Goal: Check status: Check status

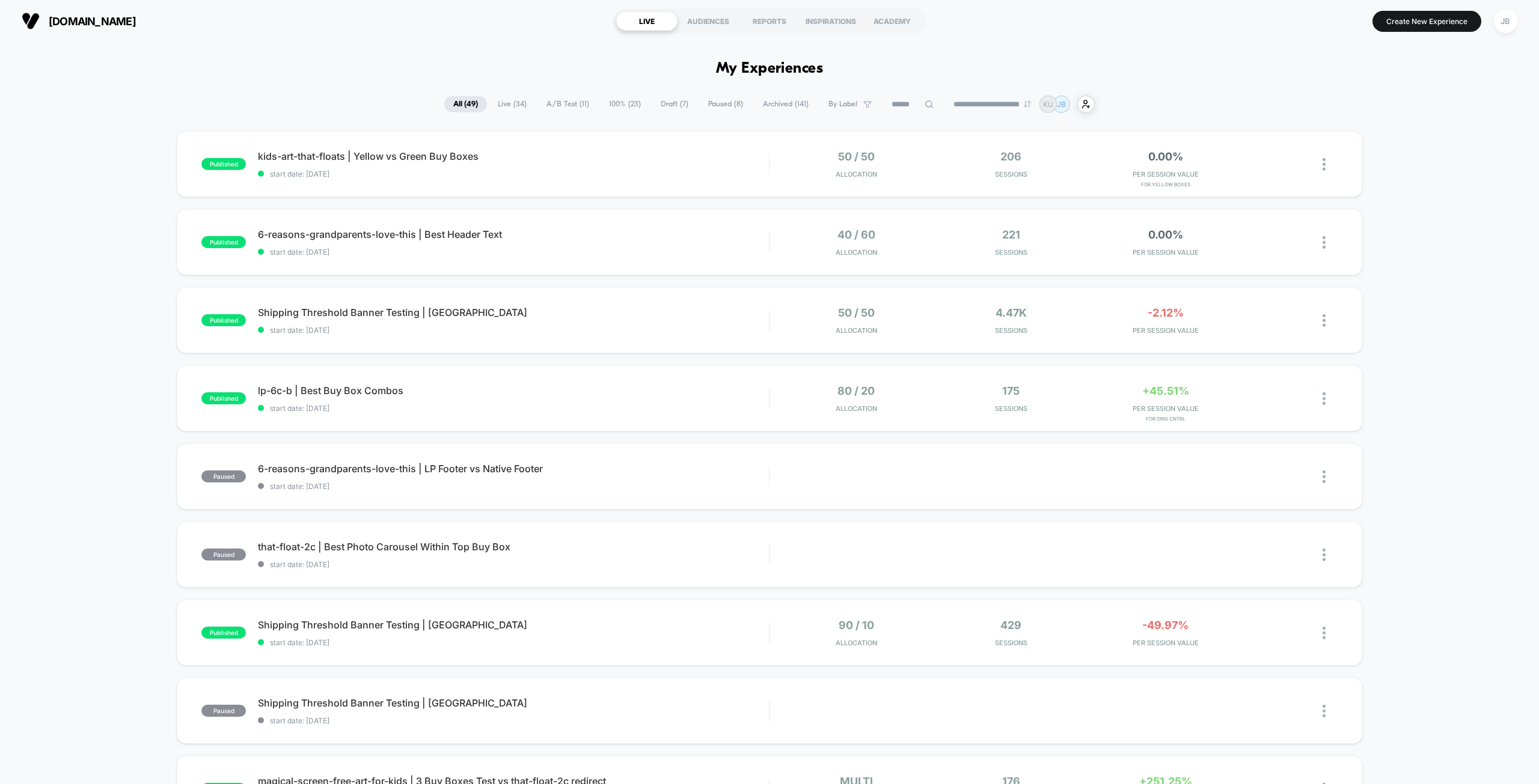
click at [1406, 228] on div "published kids-art-that-floats | Yellow vs Green Buy Boxes start date: [DATE] 5…" at bounding box center [769, 623] width 1539 height 985
click at [568, 103] on span "A/B Test ( 11 )" at bounding box center [567, 104] width 61 height 17
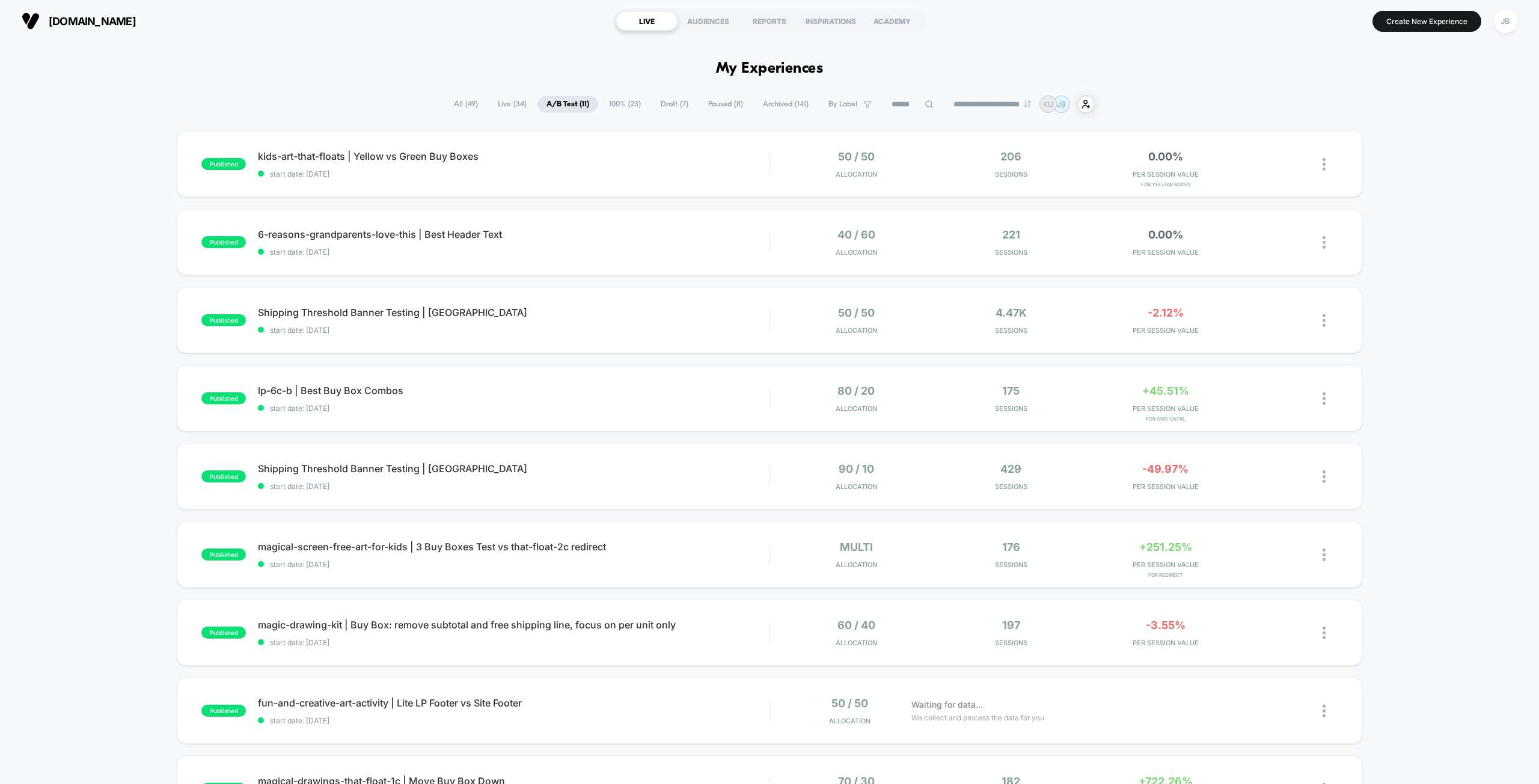
click at [1402, 165] on div "published kids-art-that-floats | Yellow vs Green Buy Boxes start date: [DATE] 5…" at bounding box center [769, 584] width 1539 height 907
click at [1165, 402] on div "+45.51% PER SESSION VALUE for Orig Cntrl" at bounding box center [1165, 399] width 149 height 28
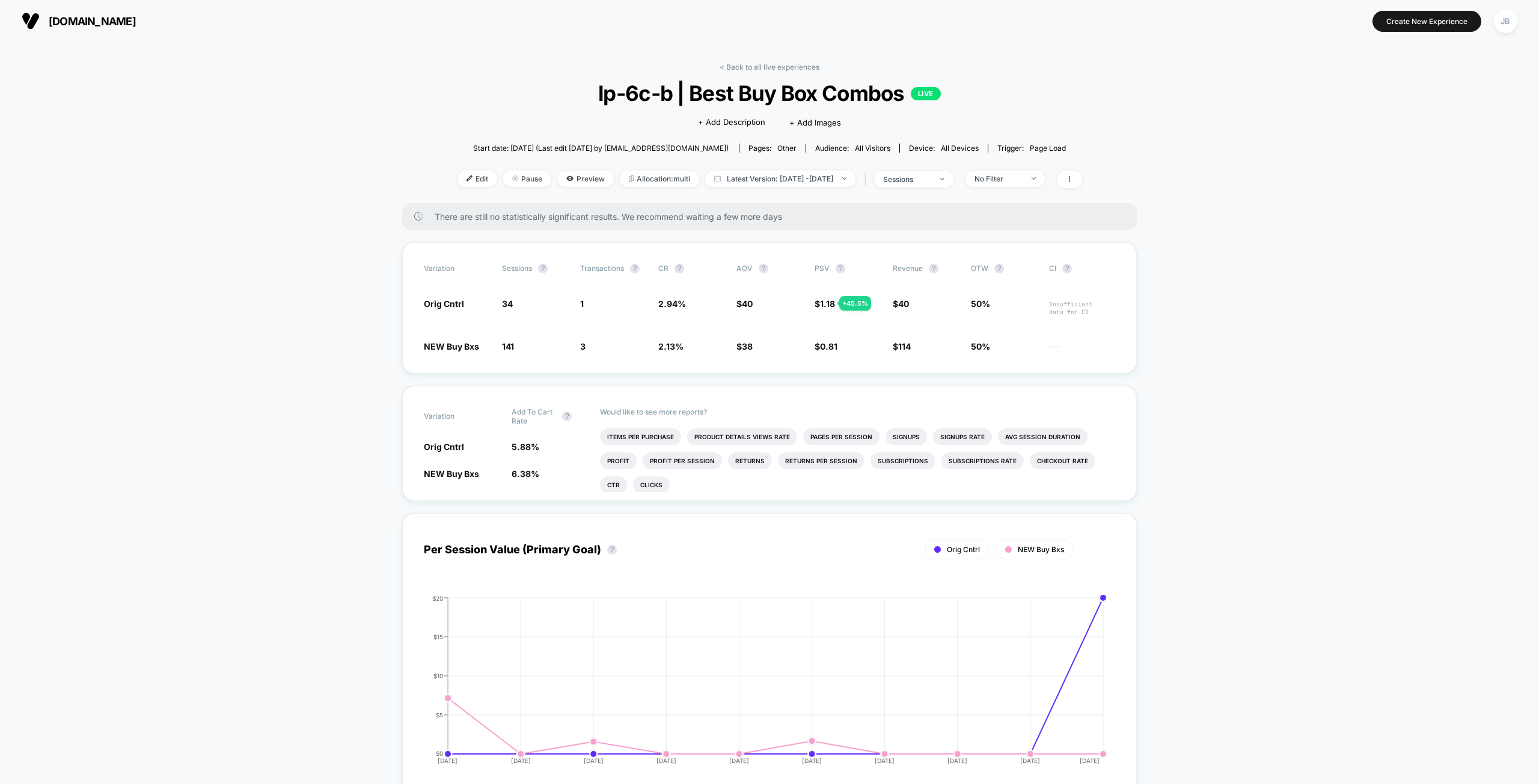
click at [780, 64] on link "< Back to all live experiences" at bounding box center [769, 67] width 100 height 9
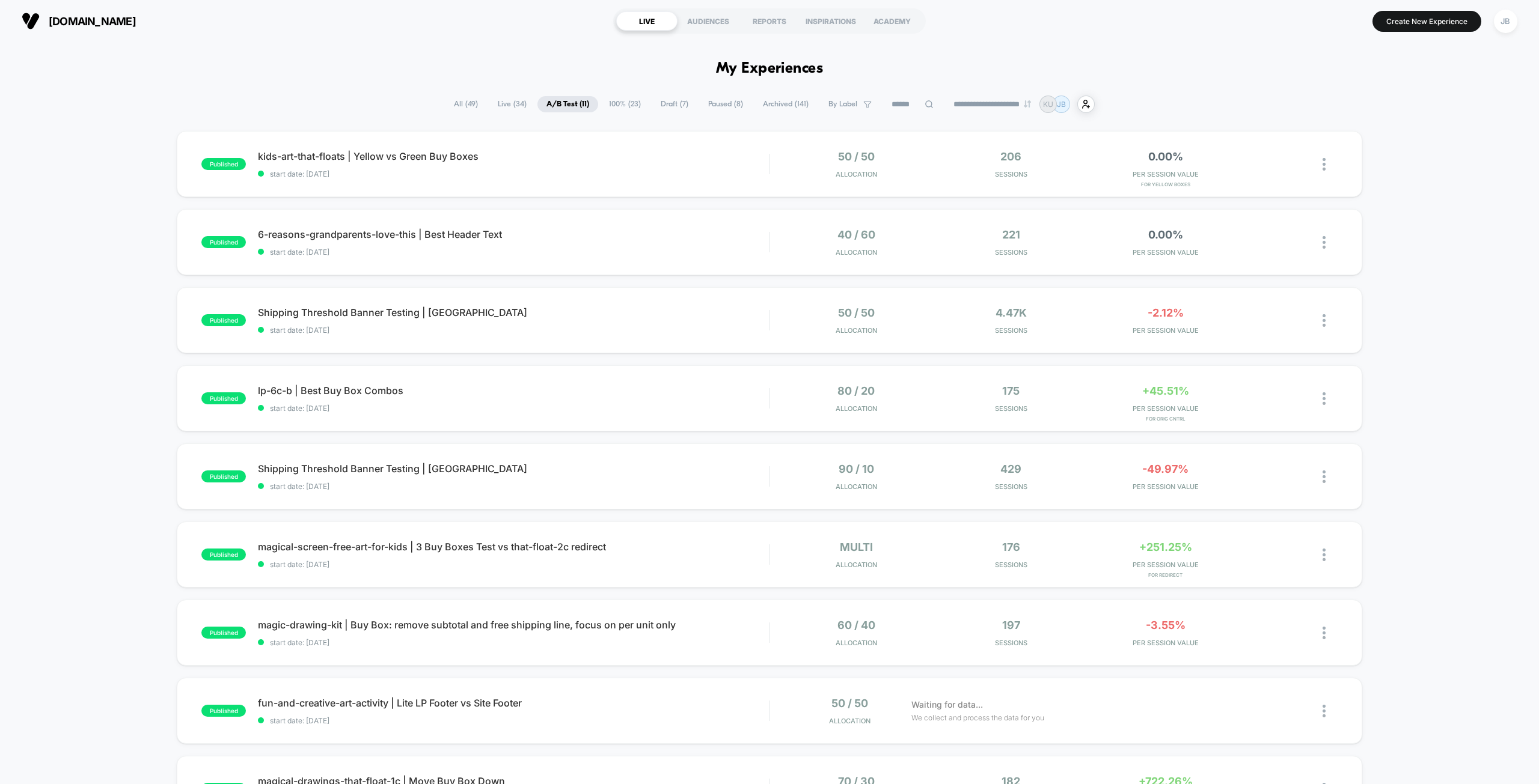
click at [1411, 154] on div "published kids-art-that-floats | Yellow vs Green Buy Boxes start date: [DATE] 5…" at bounding box center [769, 584] width 1539 height 907
click at [1164, 320] on div "-2.12% PER SESSION VALUE" at bounding box center [1165, 320] width 149 height 28
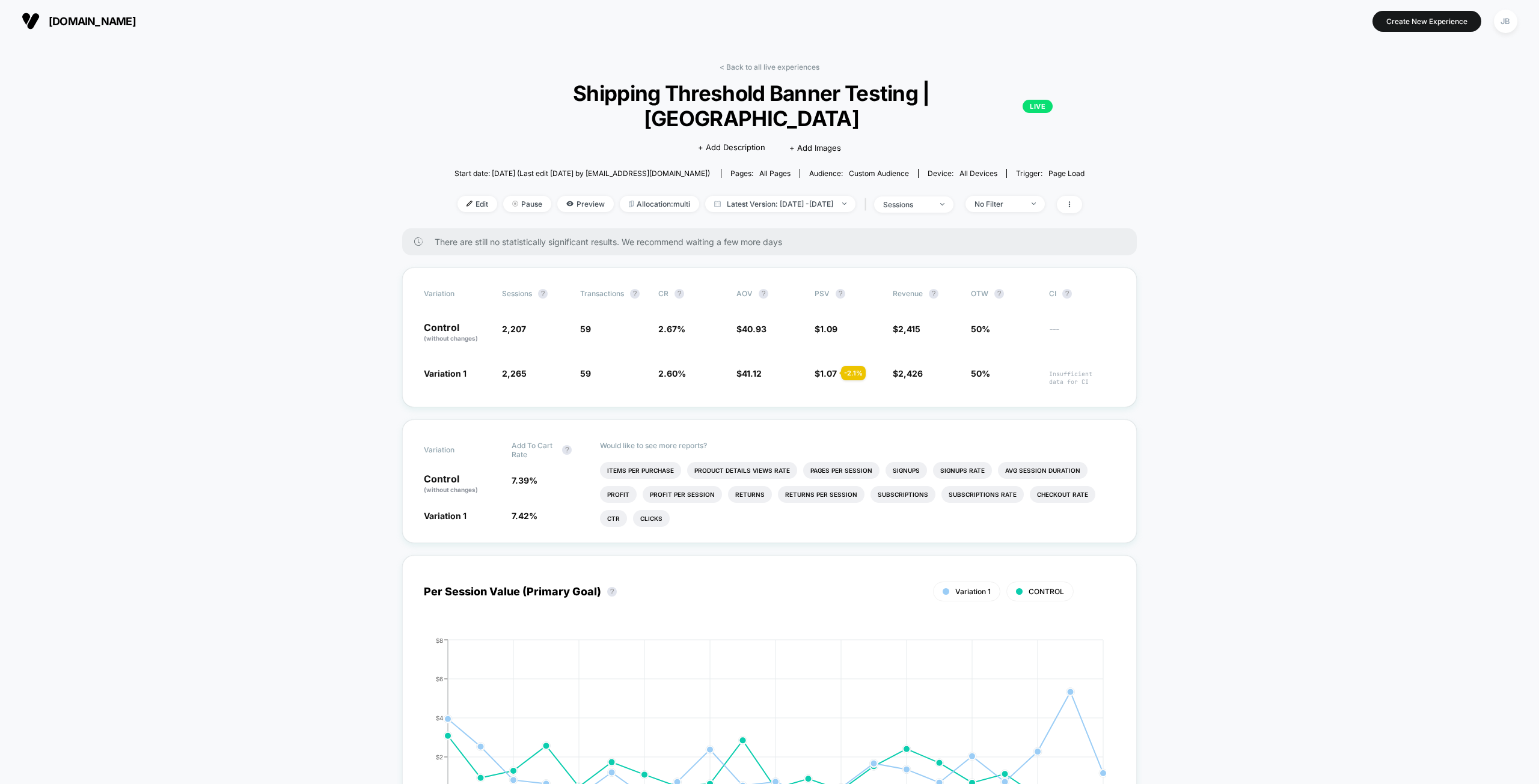
click at [643, 196] on span "Allocation: multi" at bounding box center [660, 204] width 80 height 17
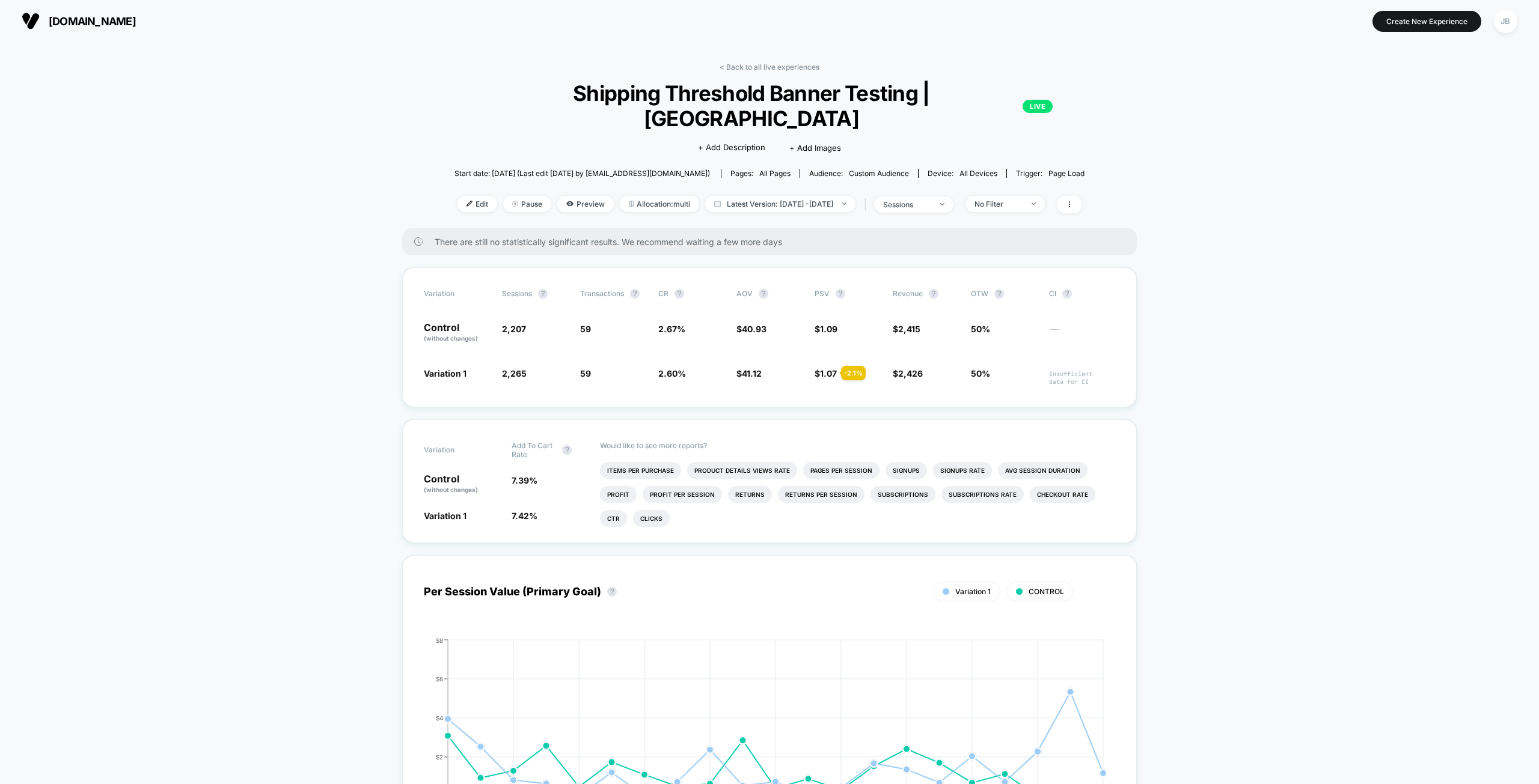
click at [762, 65] on link "< Back to all live experiences" at bounding box center [769, 67] width 100 height 9
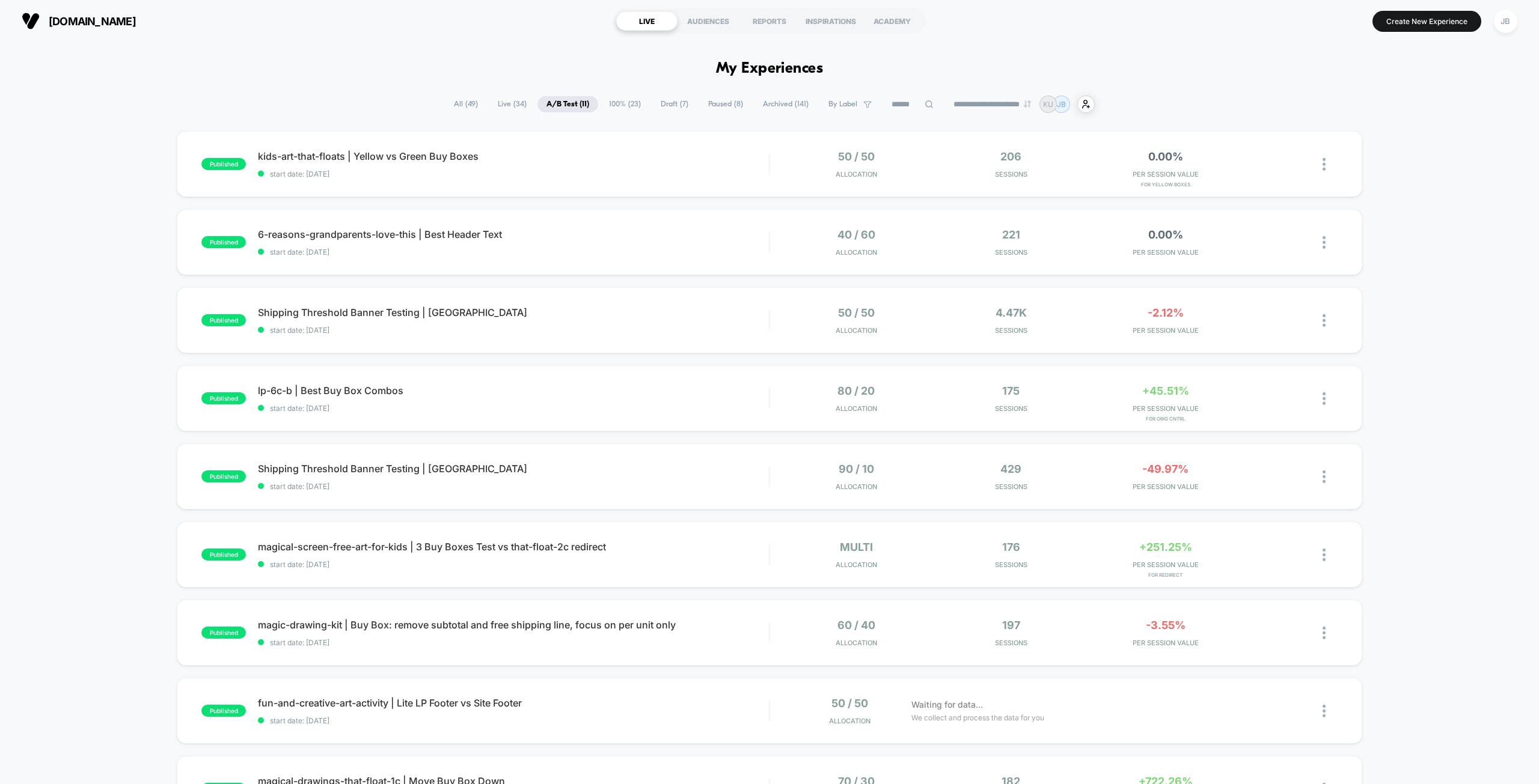
click at [1376, 169] on div "published kids-art-that-floats | Yellow vs Green Buy Boxes start date: [DATE] 5…" at bounding box center [769, 584] width 1539 height 907
click at [1162, 546] on span "+251.25%" at bounding box center [1165, 547] width 53 height 13
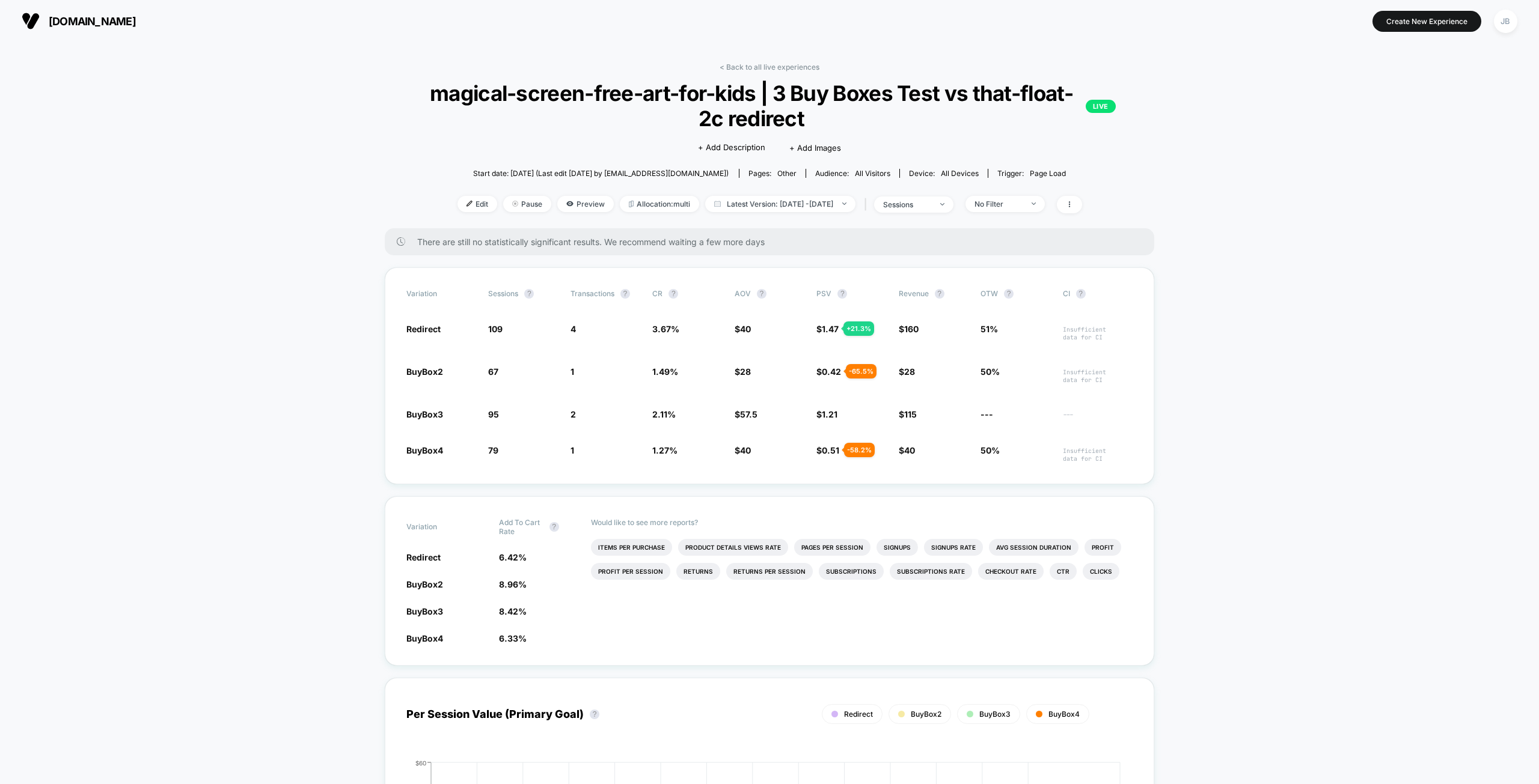
click at [770, 64] on link "< Back to all live experiences" at bounding box center [769, 67] width 100 height 9
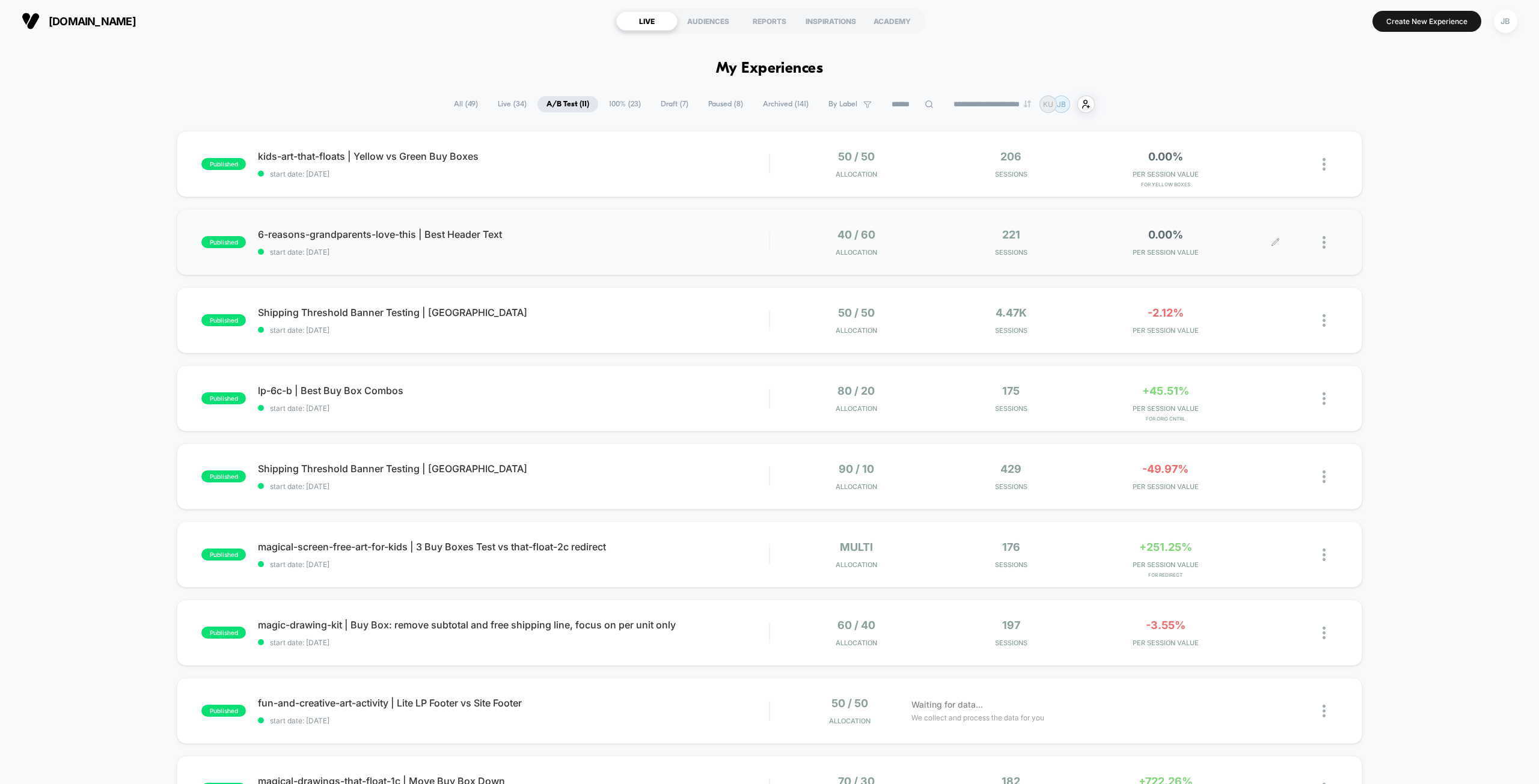
click at [1161, 245] on div "0.00% PER SESSION VALUE" at bounding box center [1165, 242] width 149 height 28
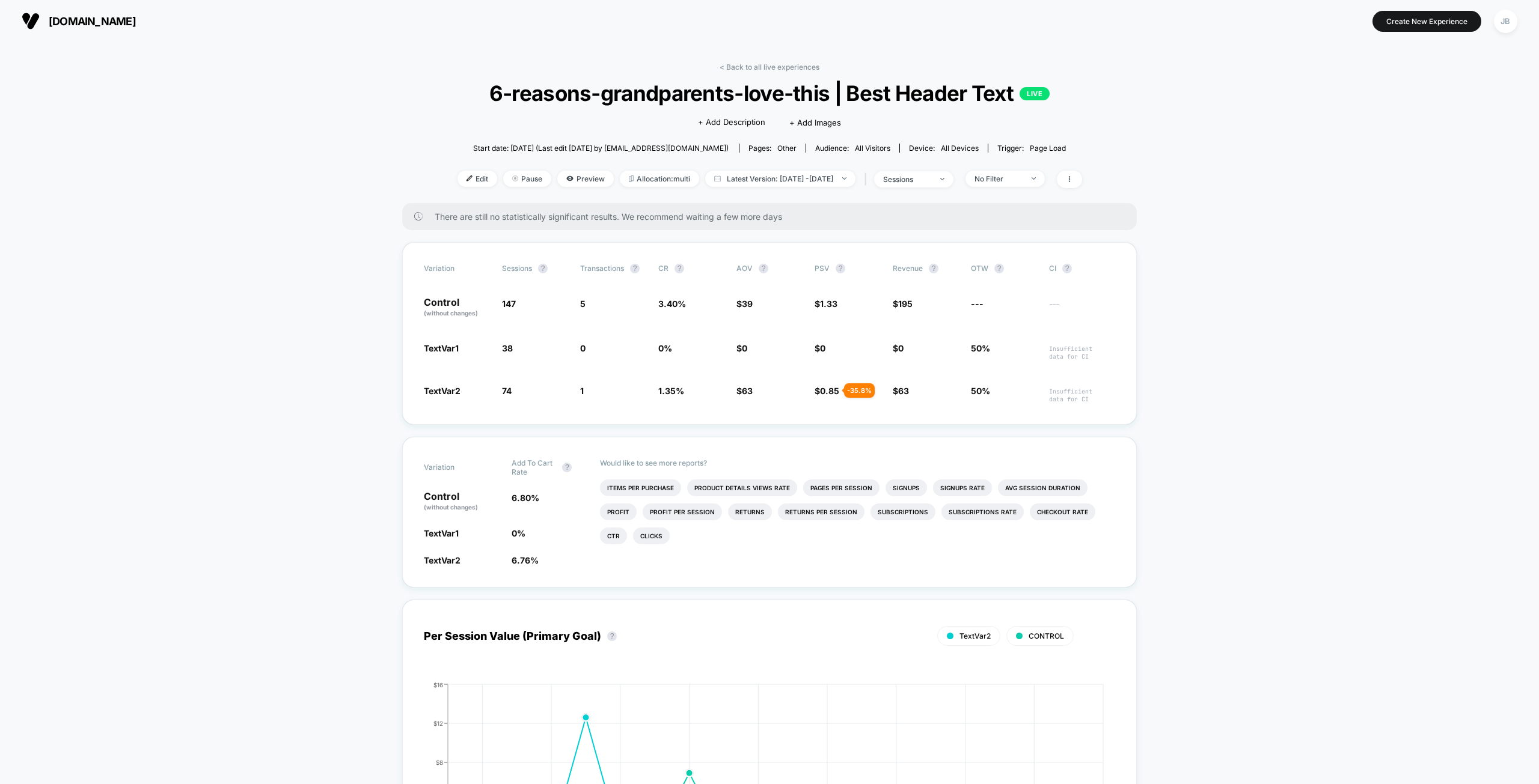
click at [558, 175] on span "Preview" at bounding box center [586, 179] width 56 height 17
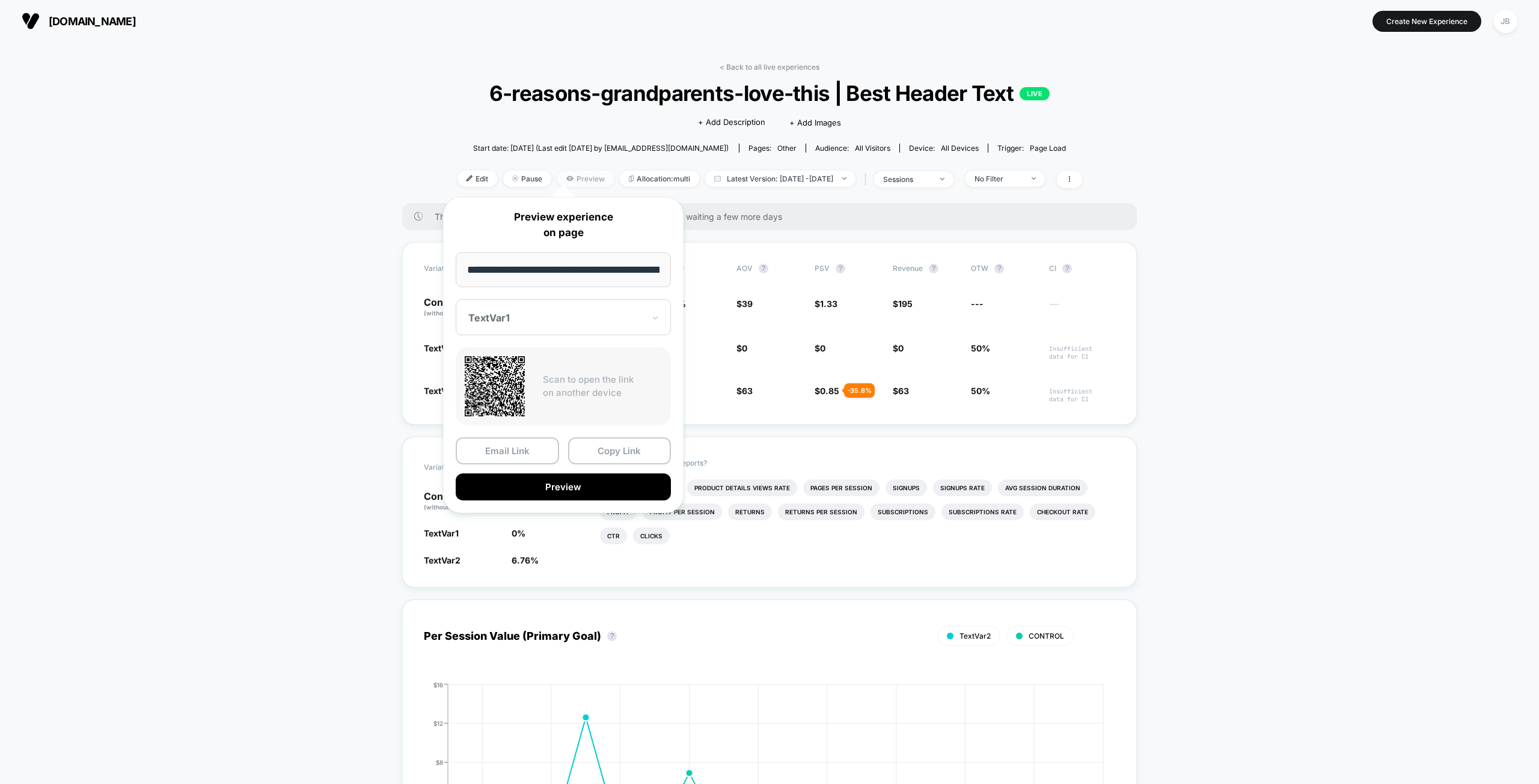
scroll to position [0, 121]
click at [546, 322] on div at bounding box center [556, 318] width 176 height 12
click at [516, 395] on div "CONTROL" at bounding box center [563, 402] width 203 height 21
click at [553, 486] on button "Preview" at bounding box center [564, 487] width 215 height 27
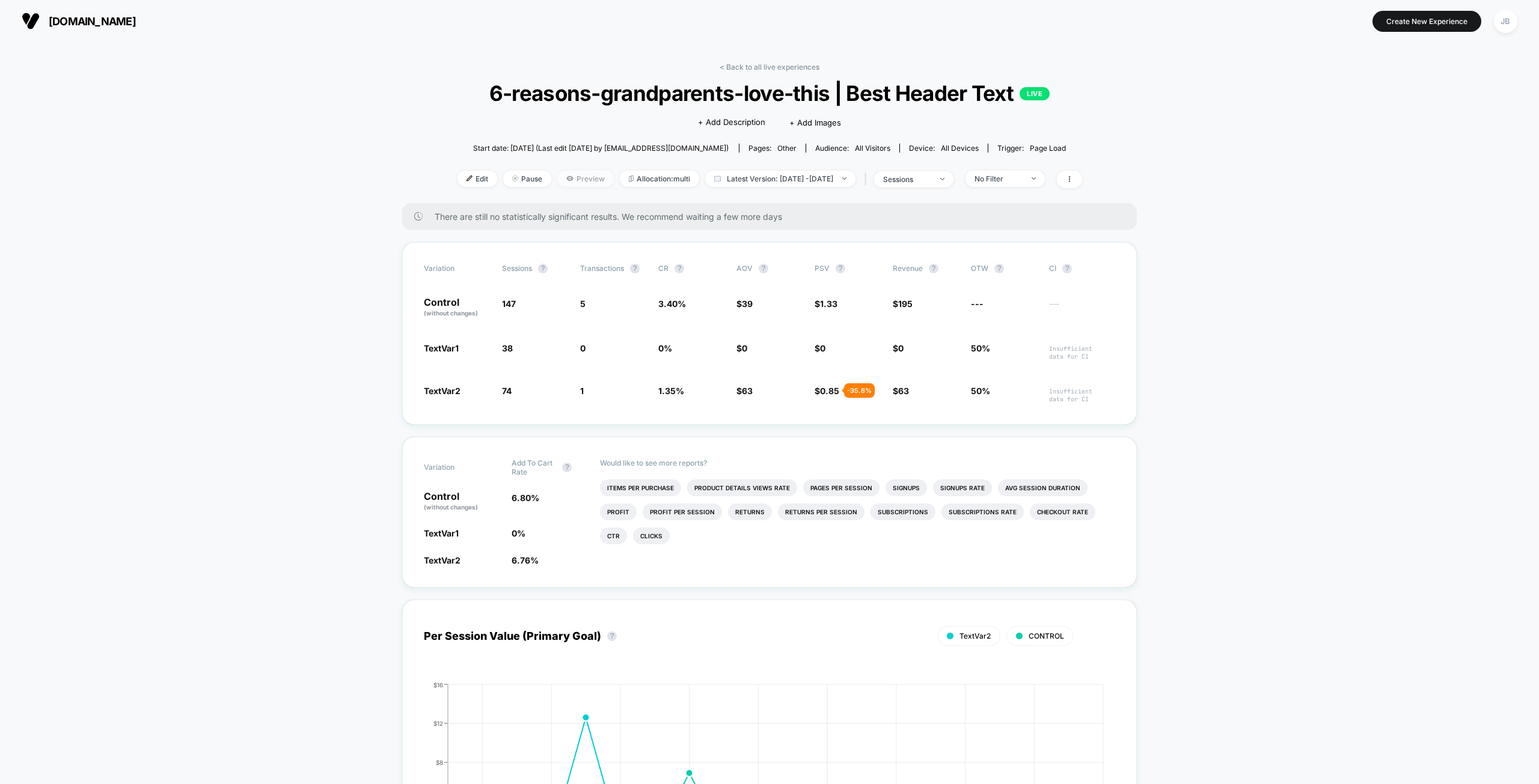
click at [557, 179] on span "Preview" at bounding box center [586, 179] width 56 height 17
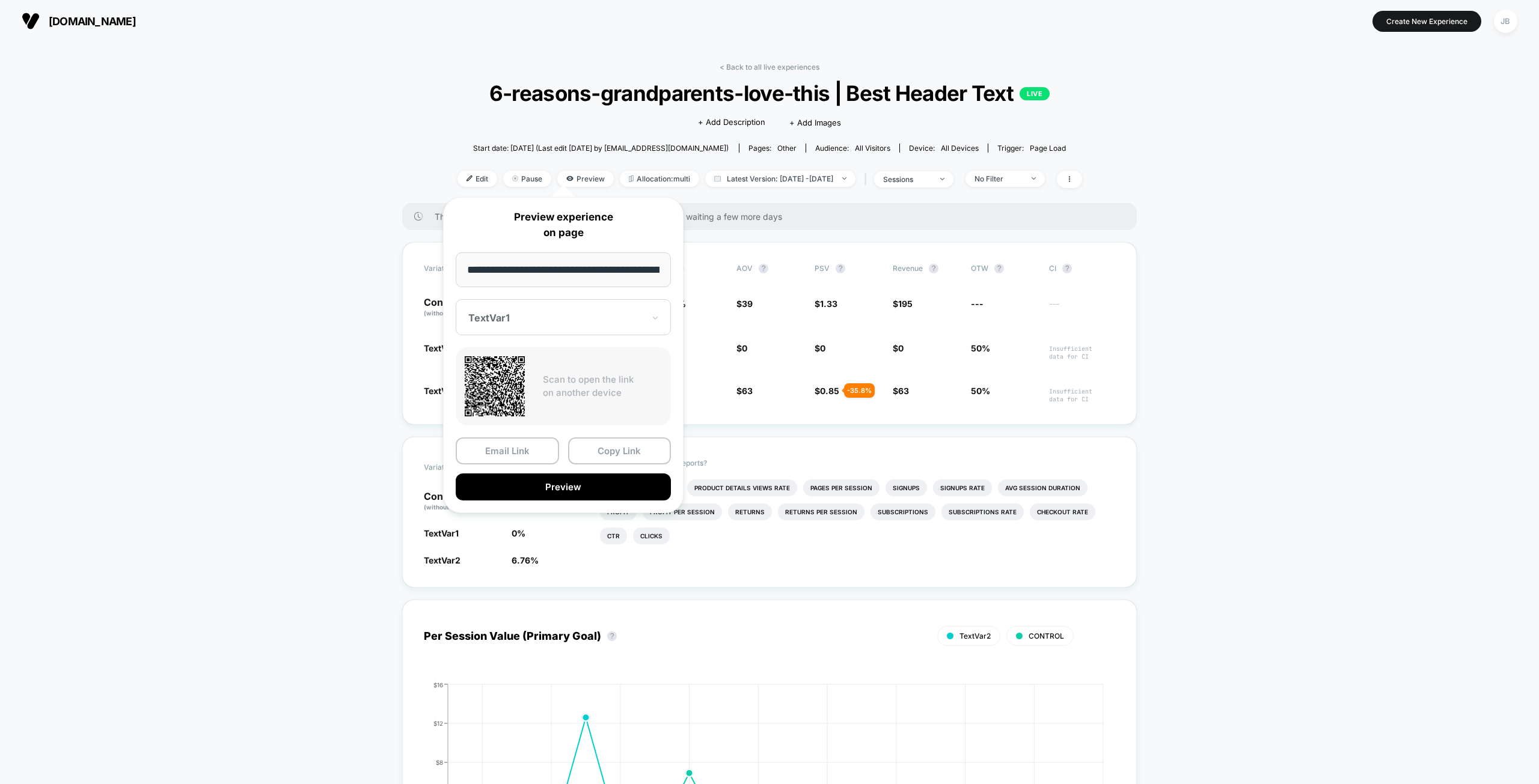
scroll to position [0, 121]
click at [531, 319] on div at bounding box center [556, 318] width 176 height 12
click at [536, 379] on div "TextVar2" at bounding box center [563, 380] width 203 height 21
click at [557, 312] on div at bounding box center [556, 318] width 176 height 12
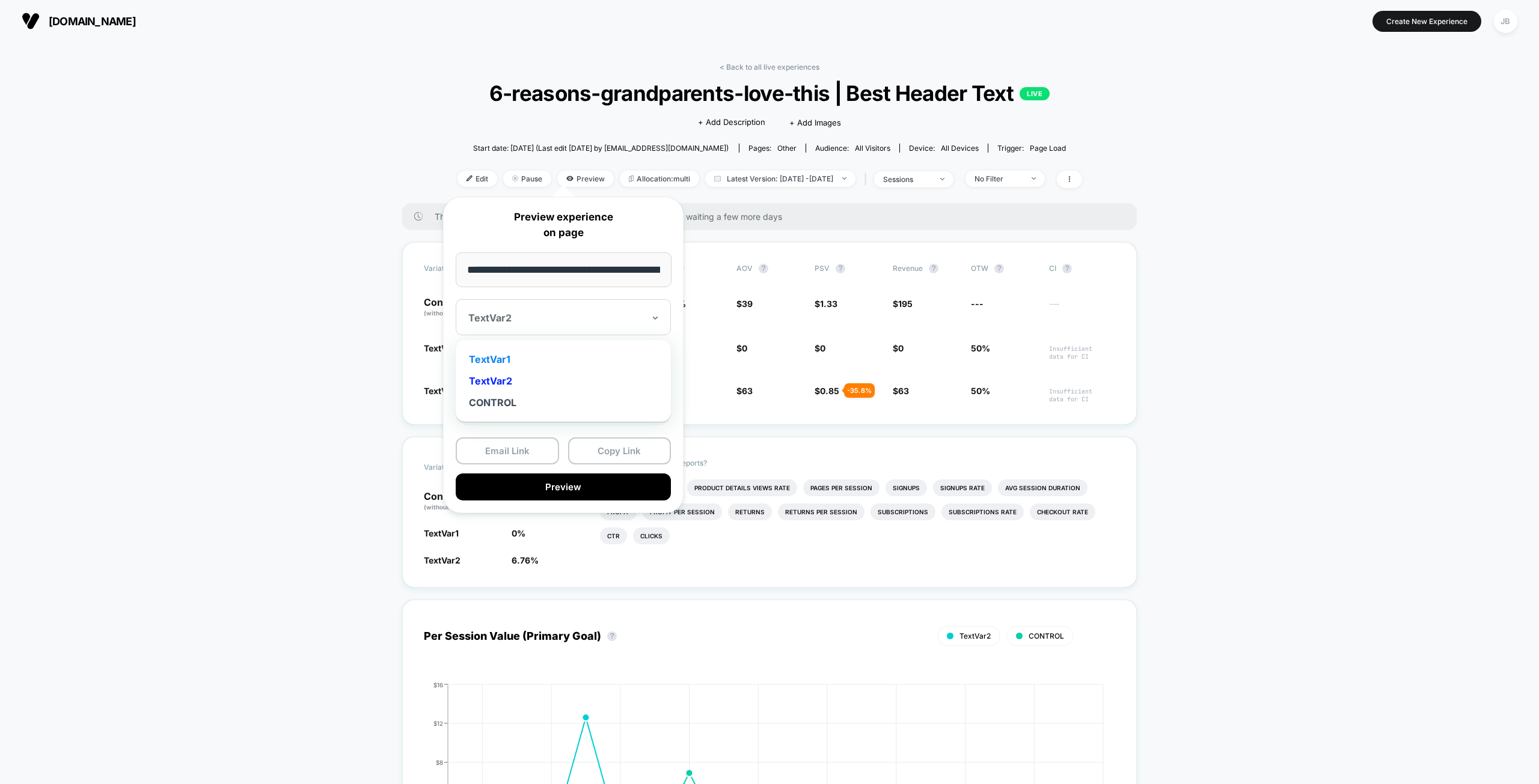
click at [559, 363] on div "TextVar1" at bounding box center [563, 359] width 203 height 21
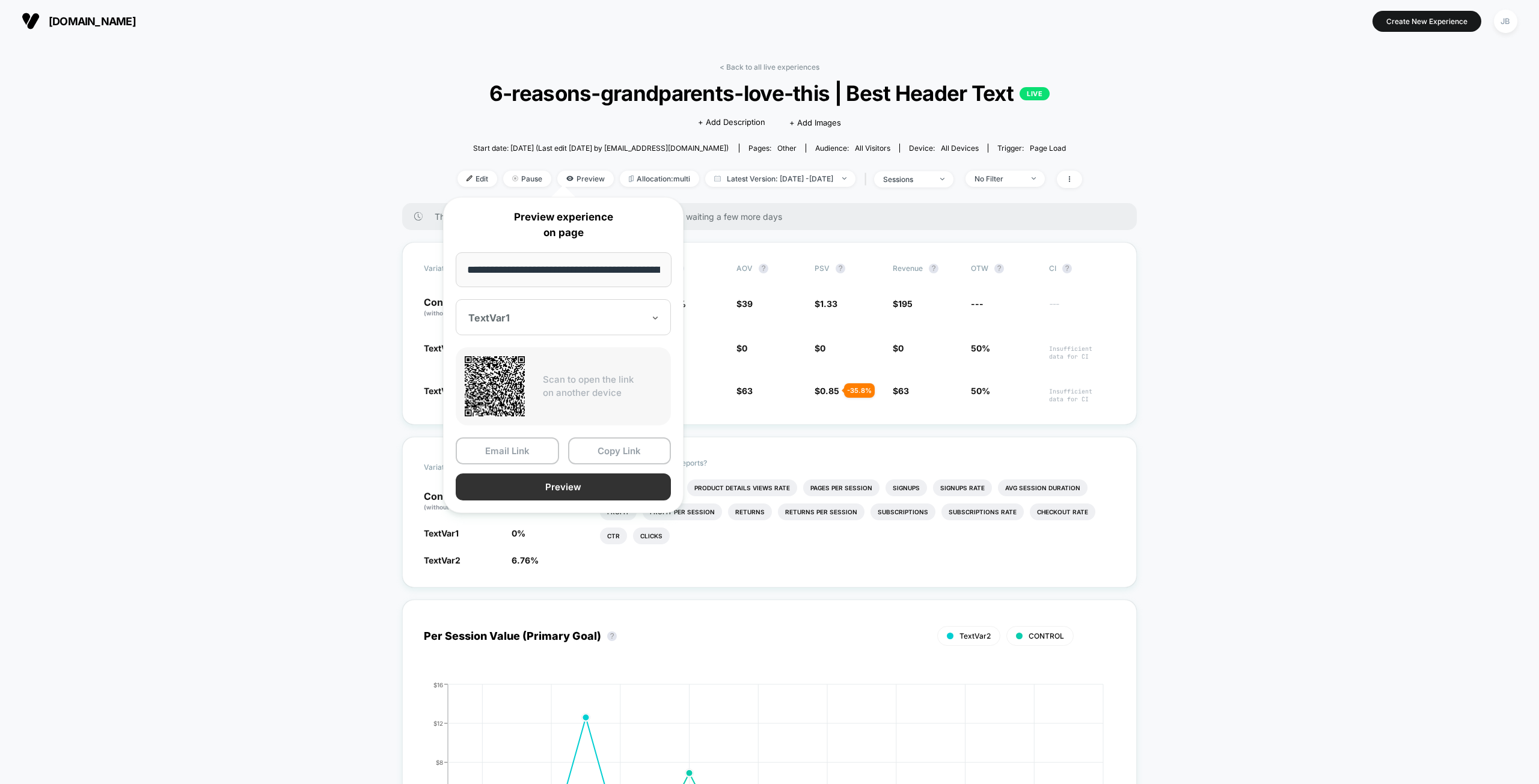
click at [571, 491] on button "Preview" at bounding box center [564, 487] width 215 height 27
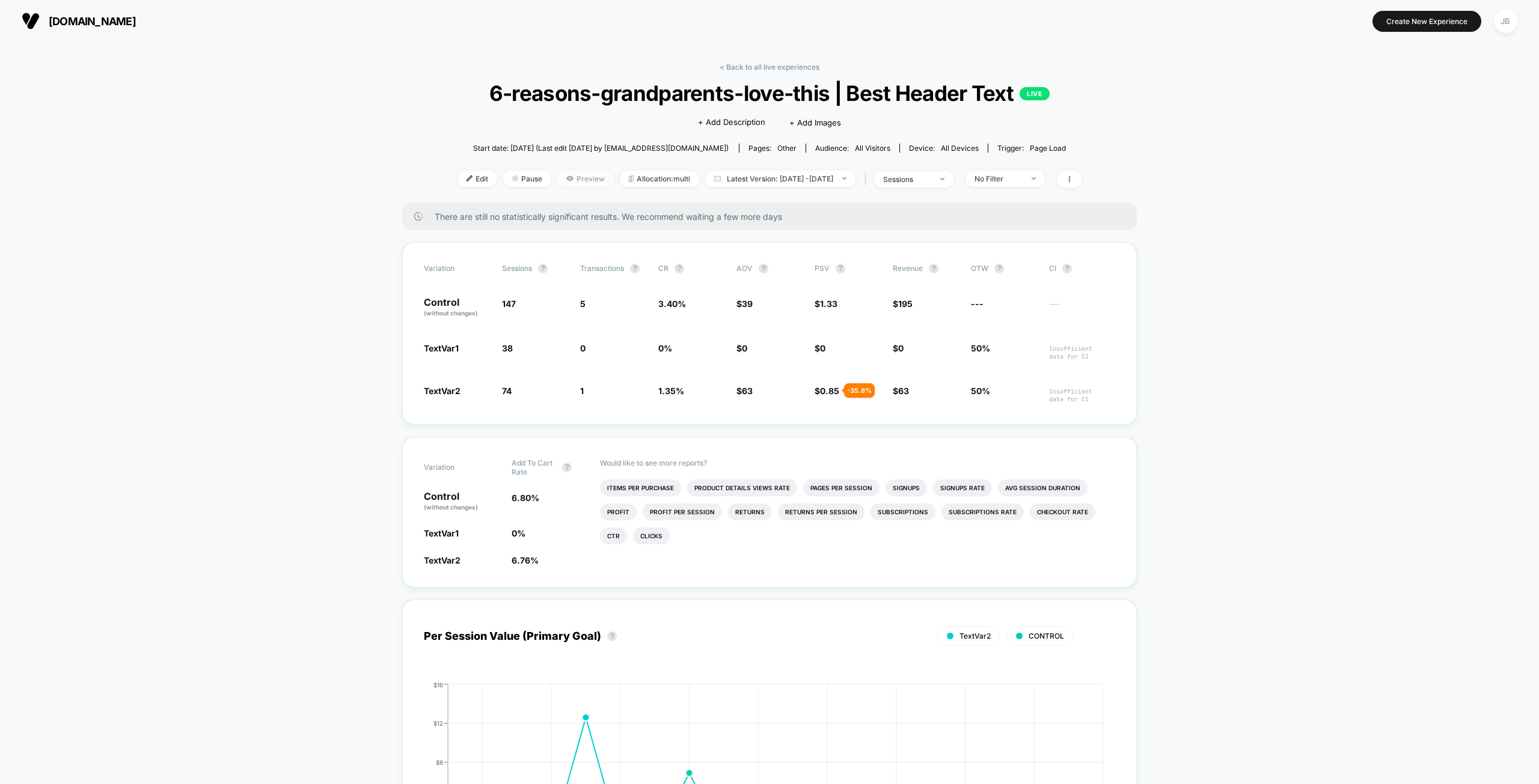
click at [557, 182] on span "Preview" at bounding box center [586, 179] width 56 height 17
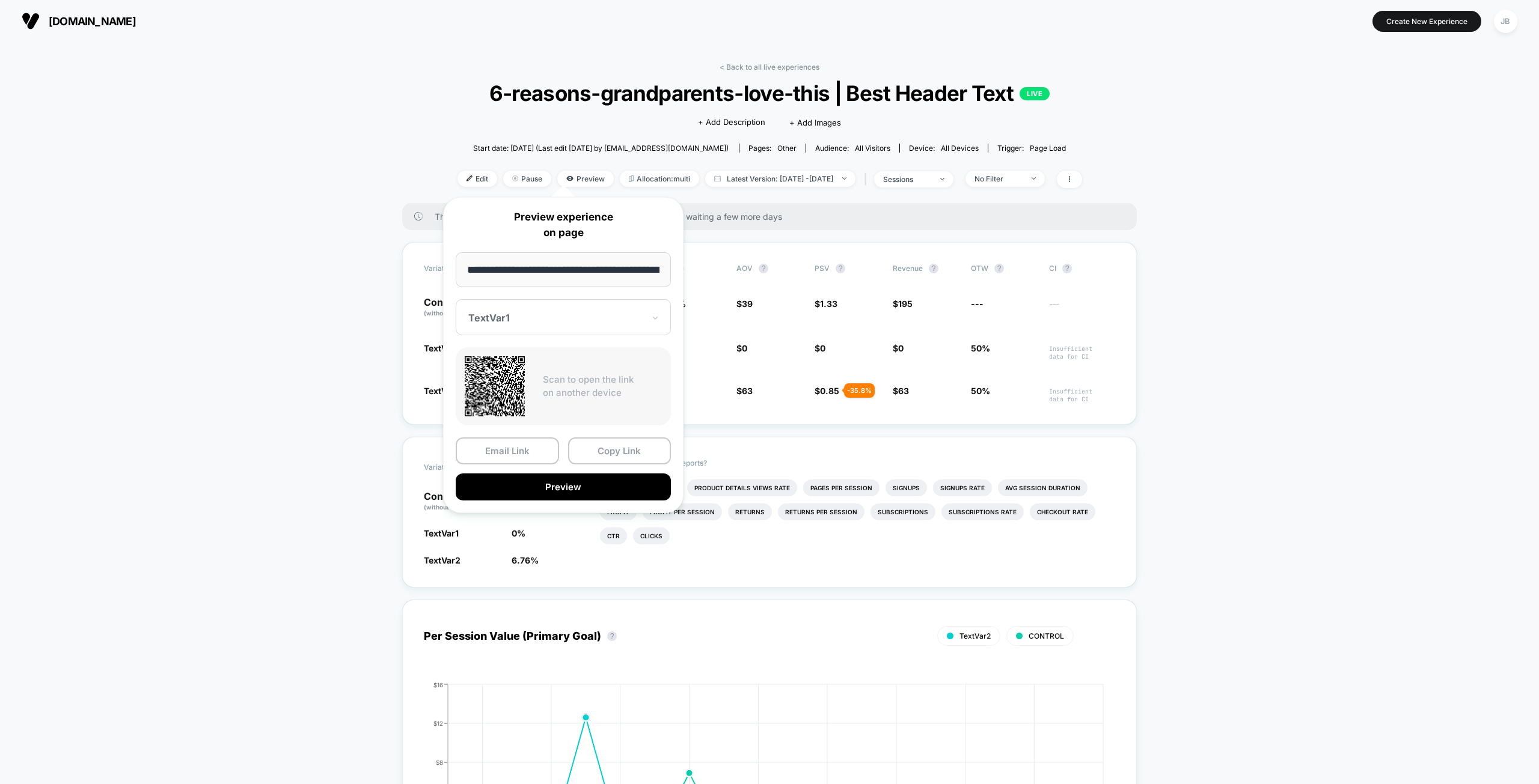
scroll to position [0, 121]
click at [550, 321] on div at bounding box center [556, 318] width 176 height 12
click at [543, 380] on div "TextVar2" at bounding box center [563, 380] width 203 height 21
click at [600, 490] on button "Preview" at bounding box center [564, 487] width 215 height 27
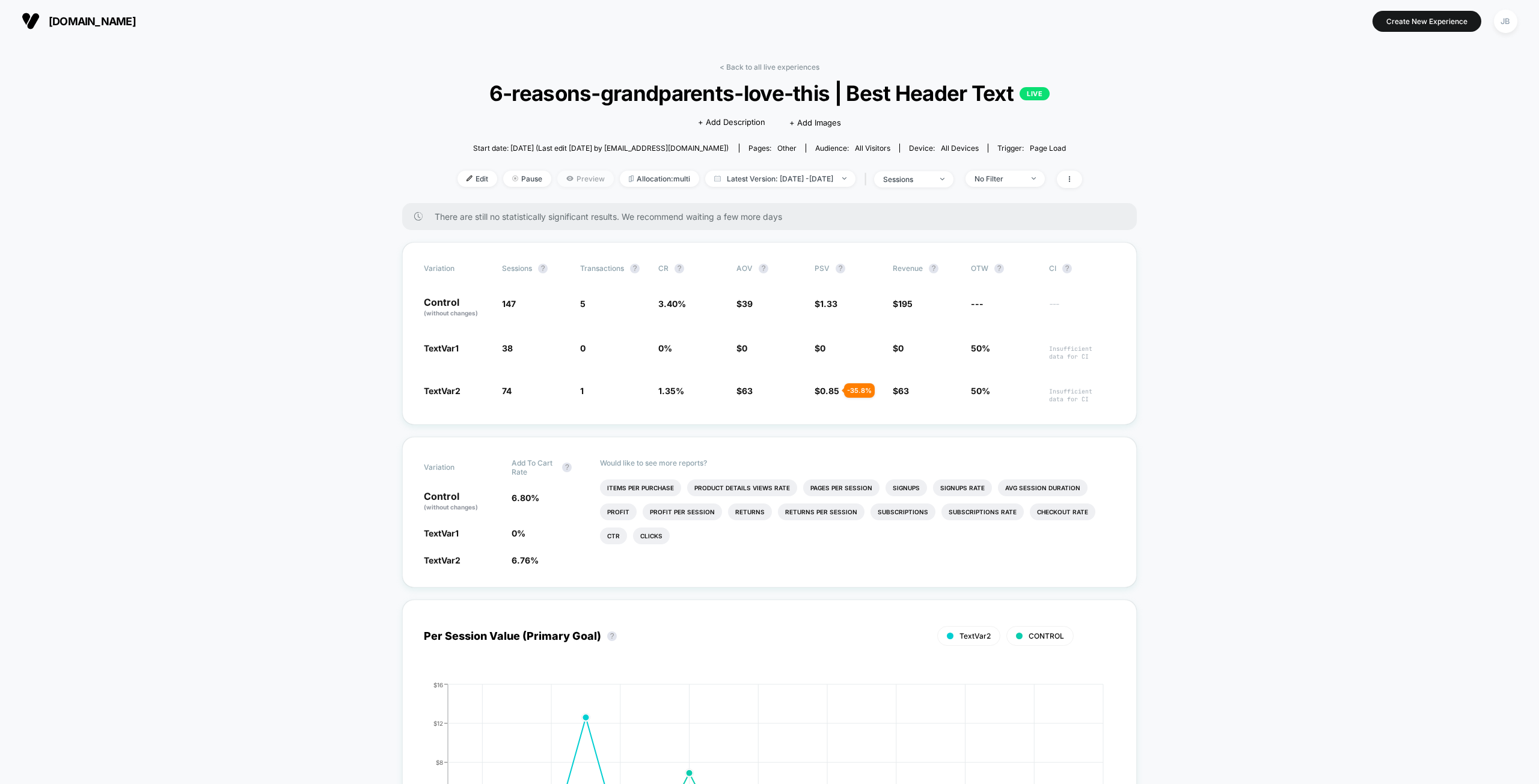
click at [566, 177] on icon at bounding box center [570, 179] width 7 height 7
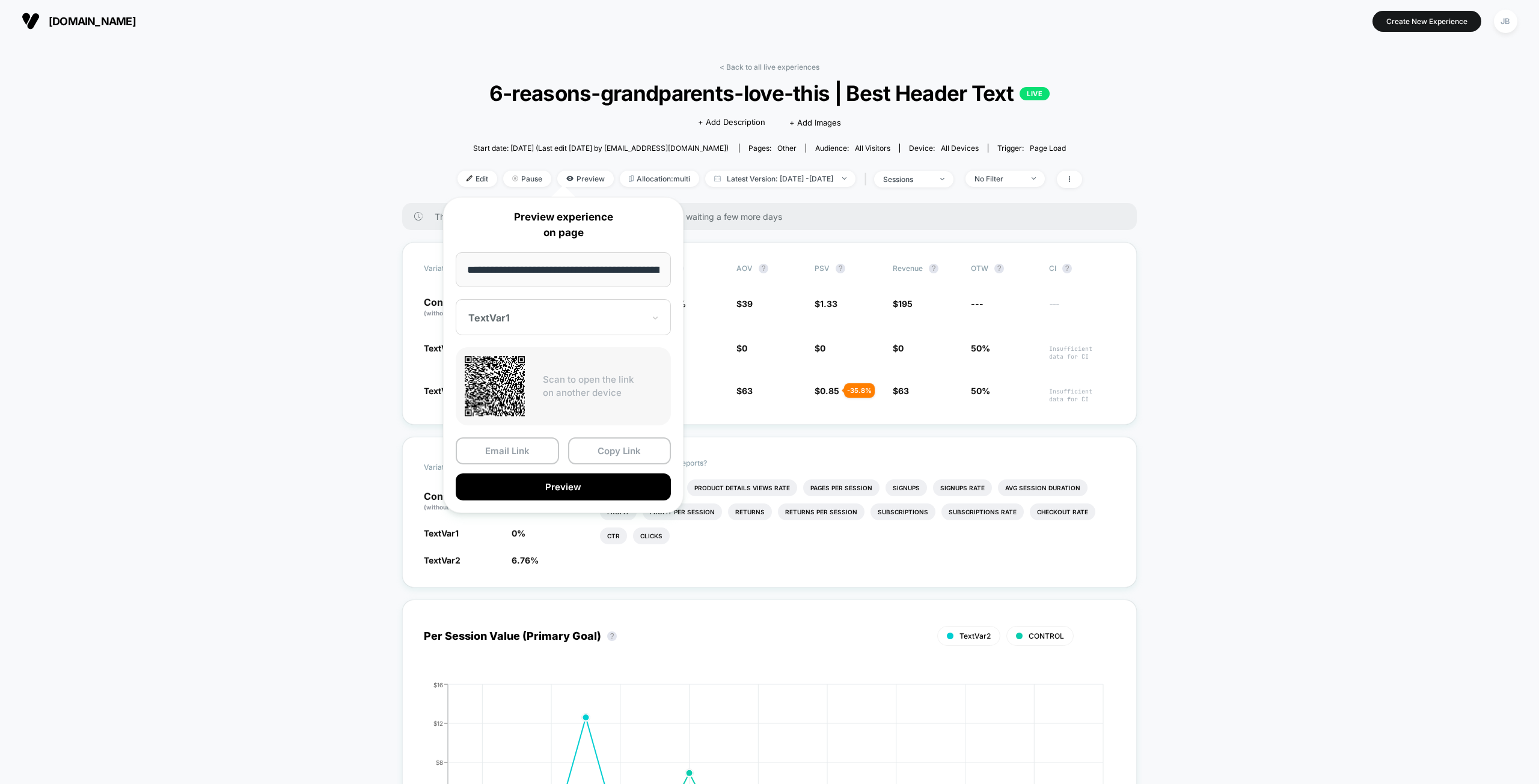
scroll to position [0, 121]
click at [535, 311] on div "TextVar1" at bounding box center [556, 318] width 178 height 15
click at [511, 401] on div "CONTROL" at bounding box center [563, 402] width 203 height 21
click at [535, 479] on button "Preview" at bounding box center [564, 487] width 215 height 27
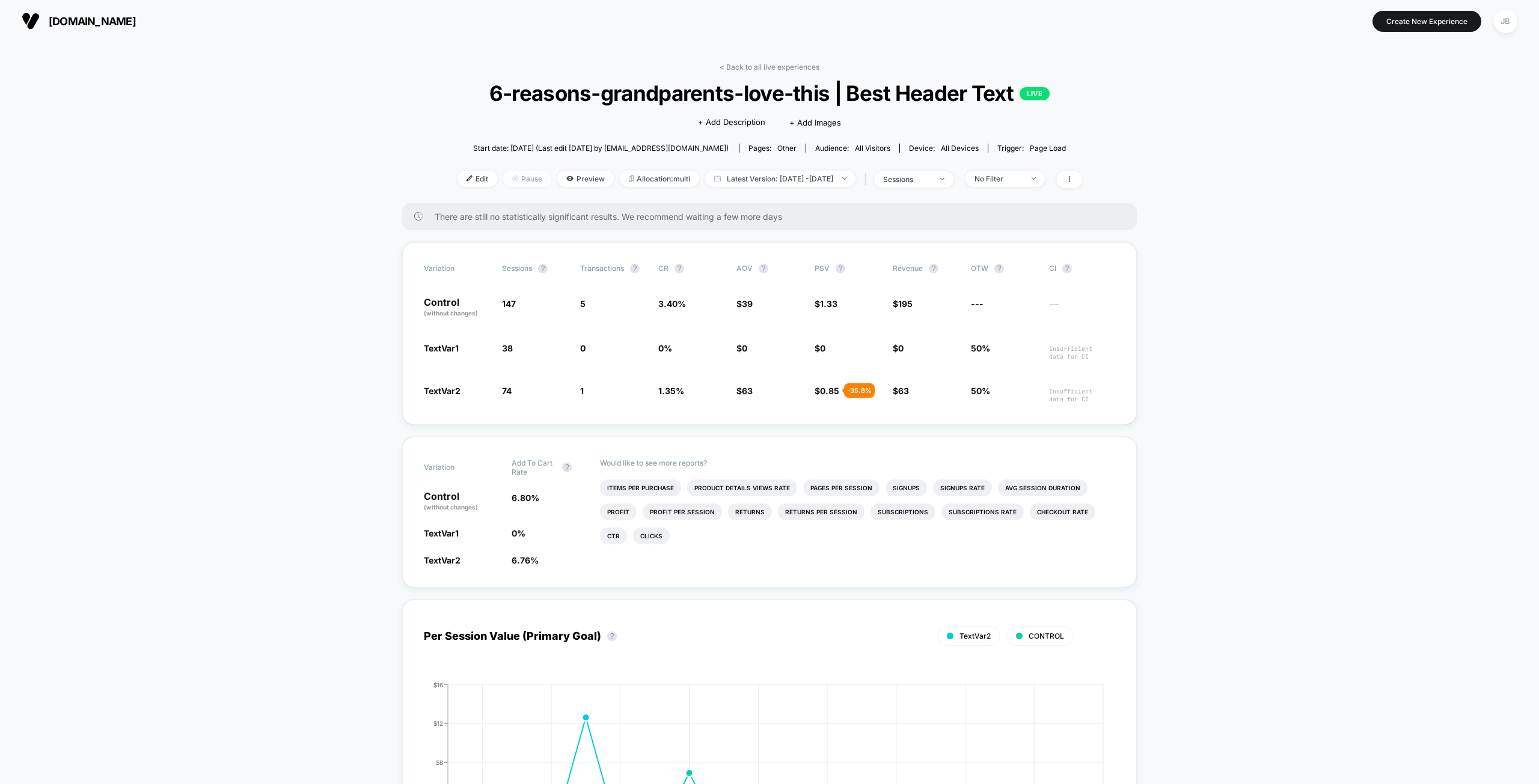
click at [509, 177] on span "Pause" at bounding box center [527, 179] width 48 height 17
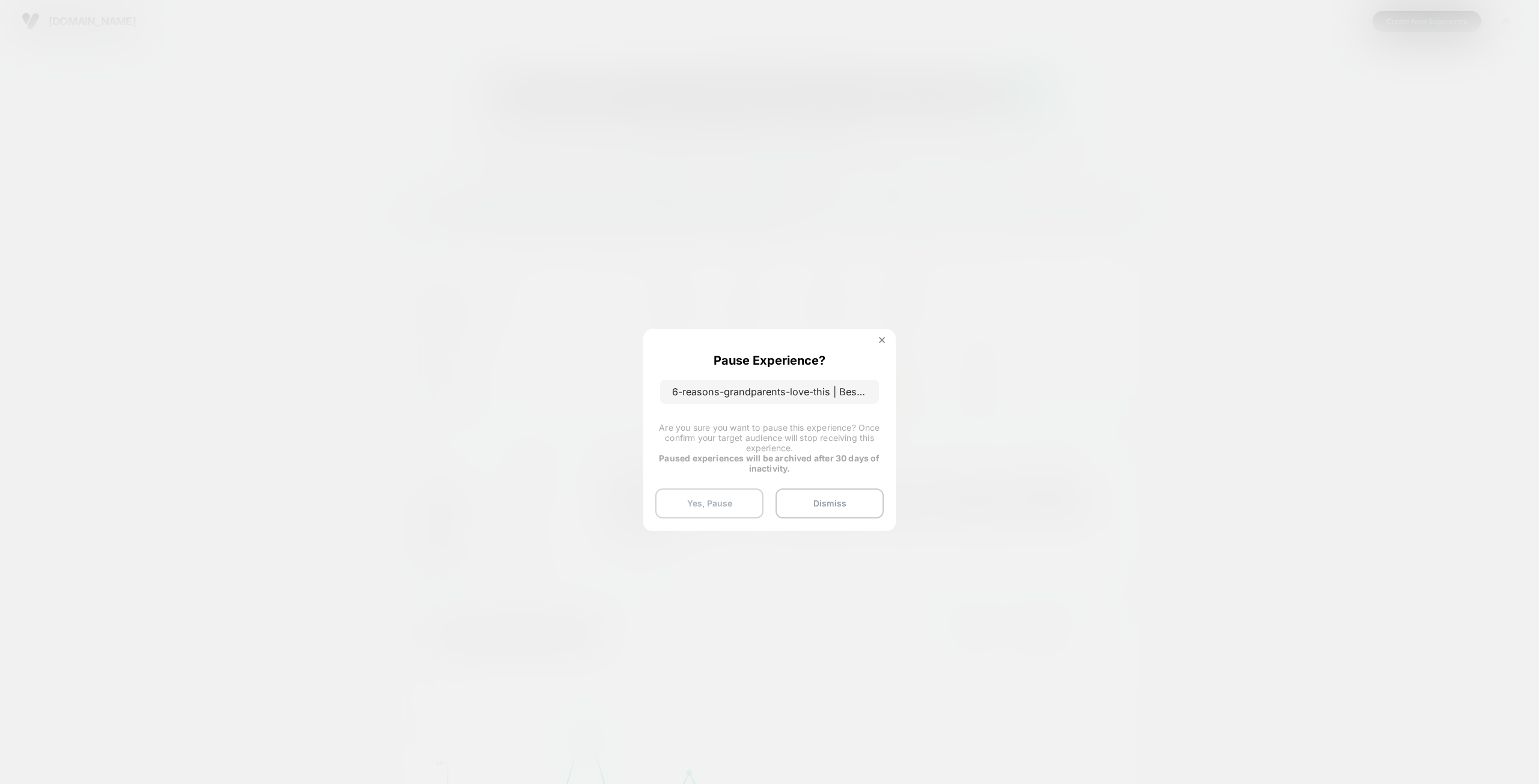
click at [717, 508] on button "Yes, Pause" at bounding box center [709, 503] width 108 height 30
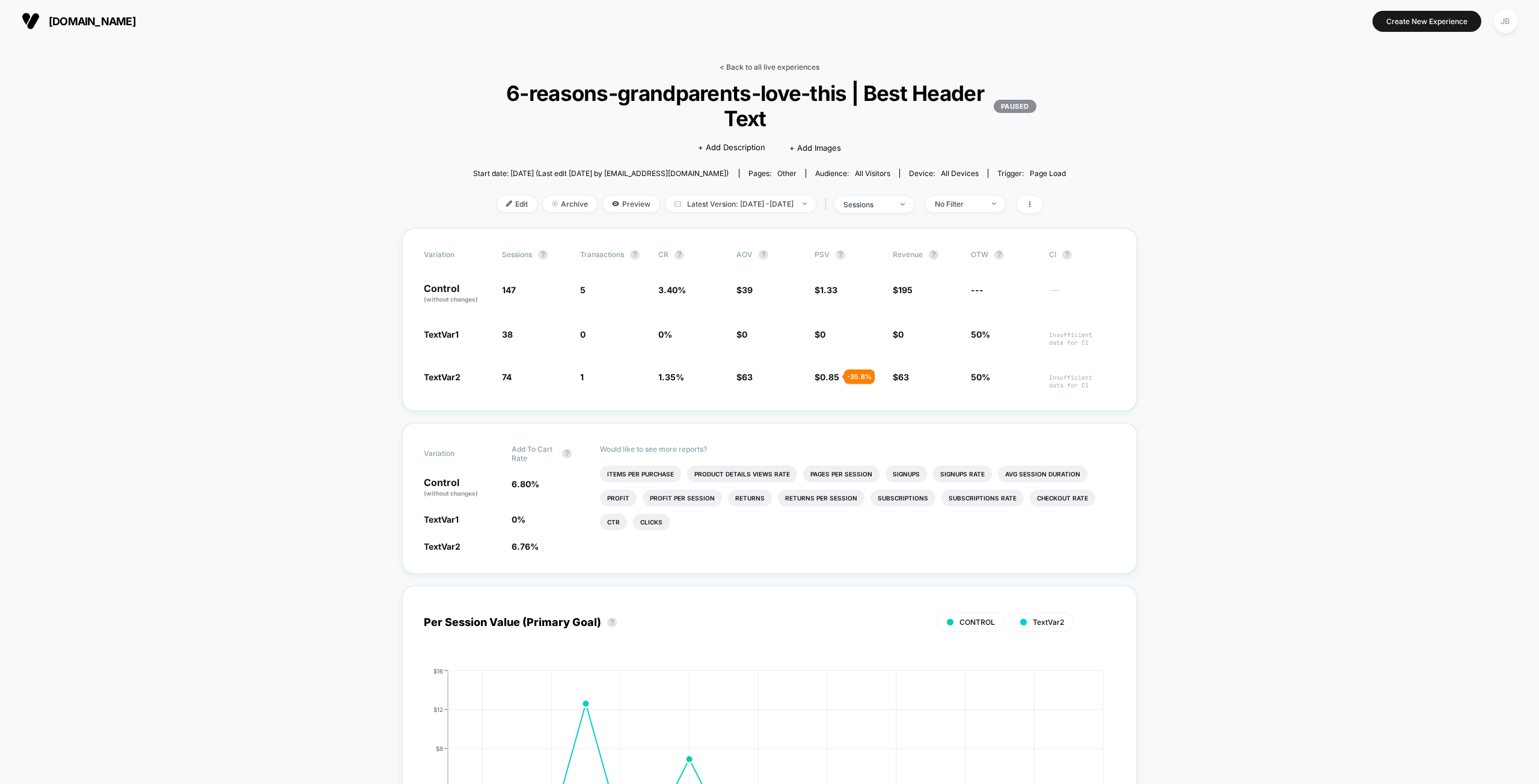
click at [783, 67] on link "< Back to all live experiences" at bounding box center [769, 67] width 100 height 9
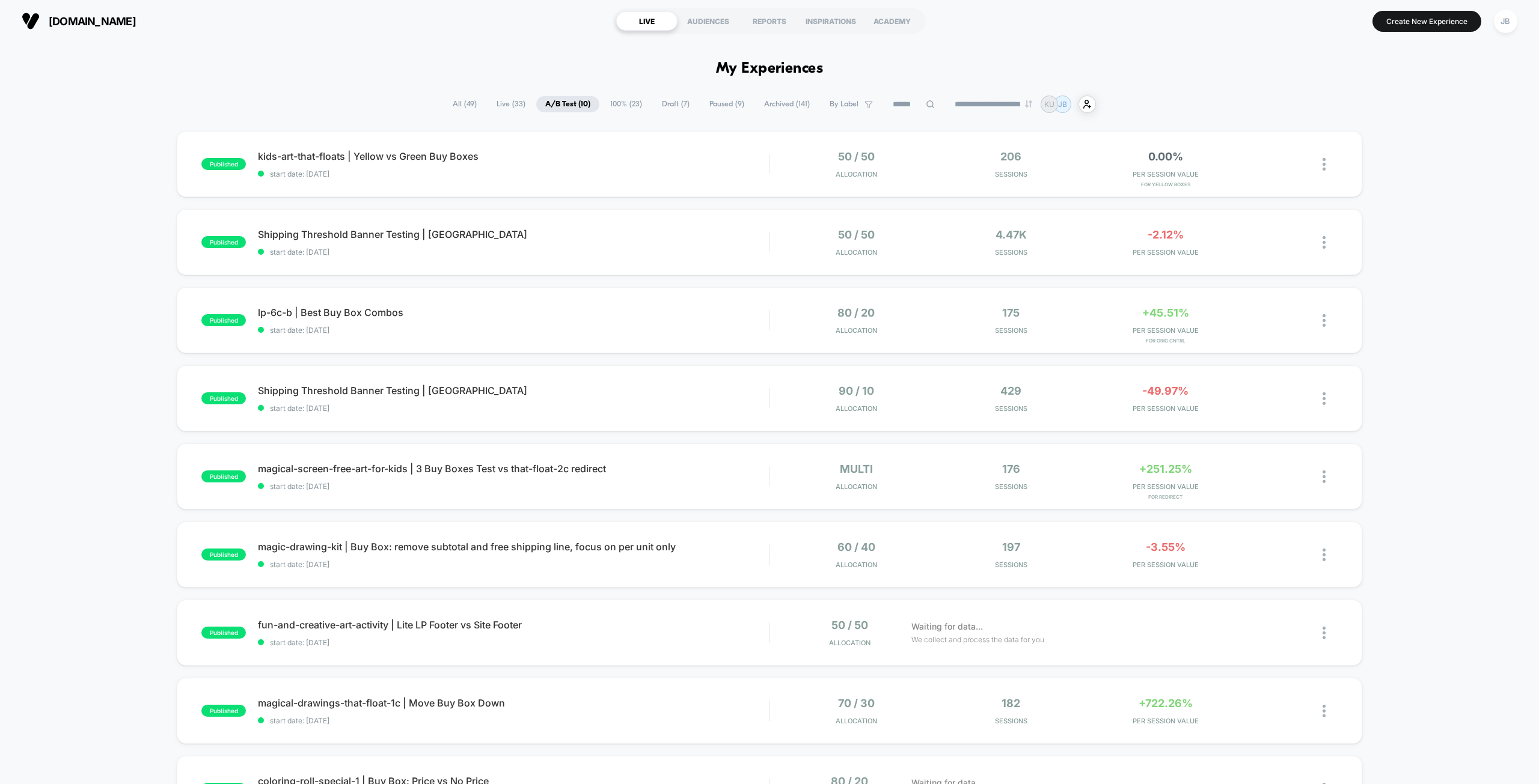
click at [1389, 161] on div "published kids-art-that-floats | Yellow vs Green Buy Boxes start date: [DATE] 5…" at bounding box center [769, 545] width 1539 height 829
click at [1165, 165] on div "0.00% PER SESSION VALUE for Yellow Boxes" at bounding box center [1165, 165] width 149 height 28
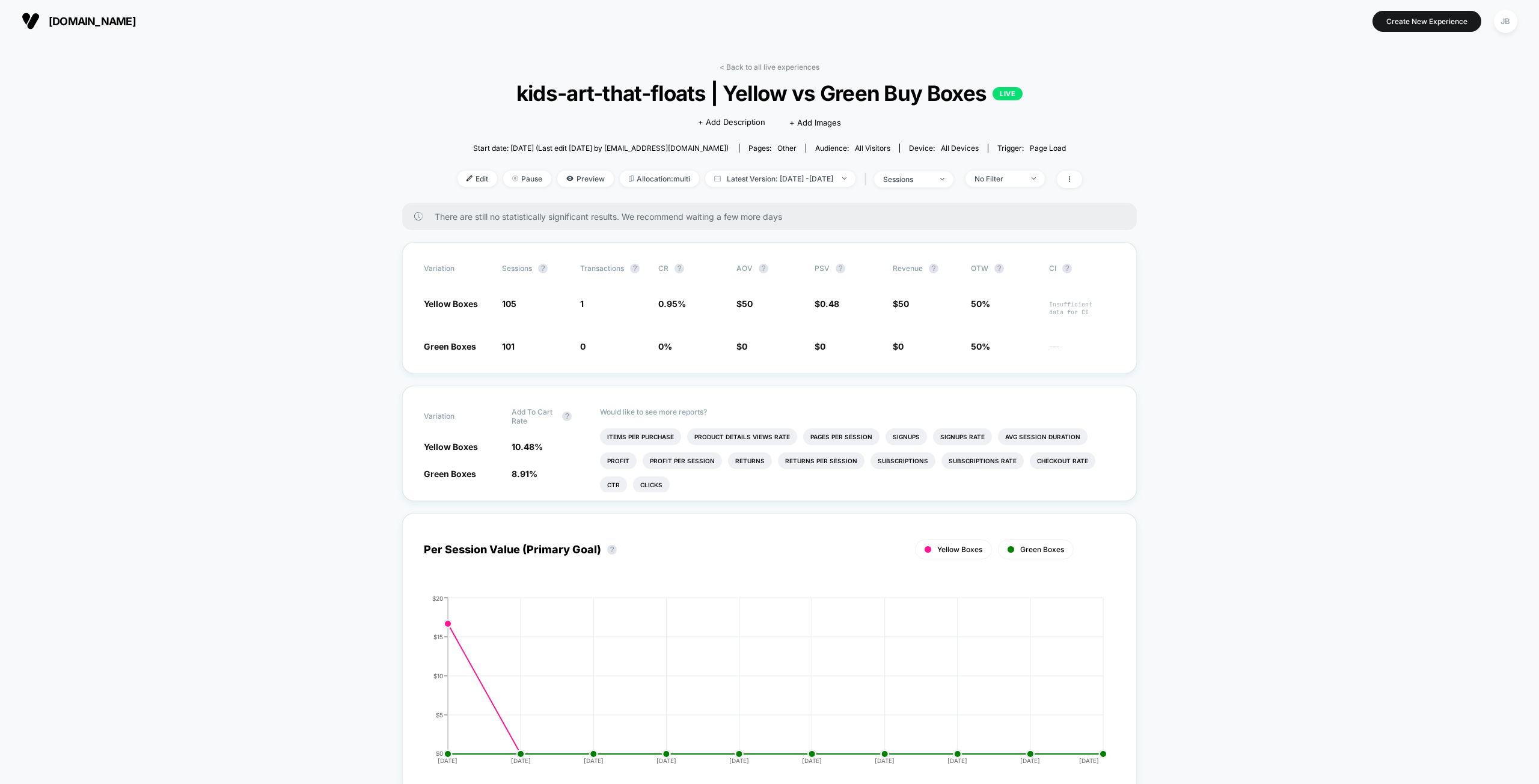
click at [757, 64] on link "< Back to all live experiences" at bounding box center [769, 67] width 100 height 9
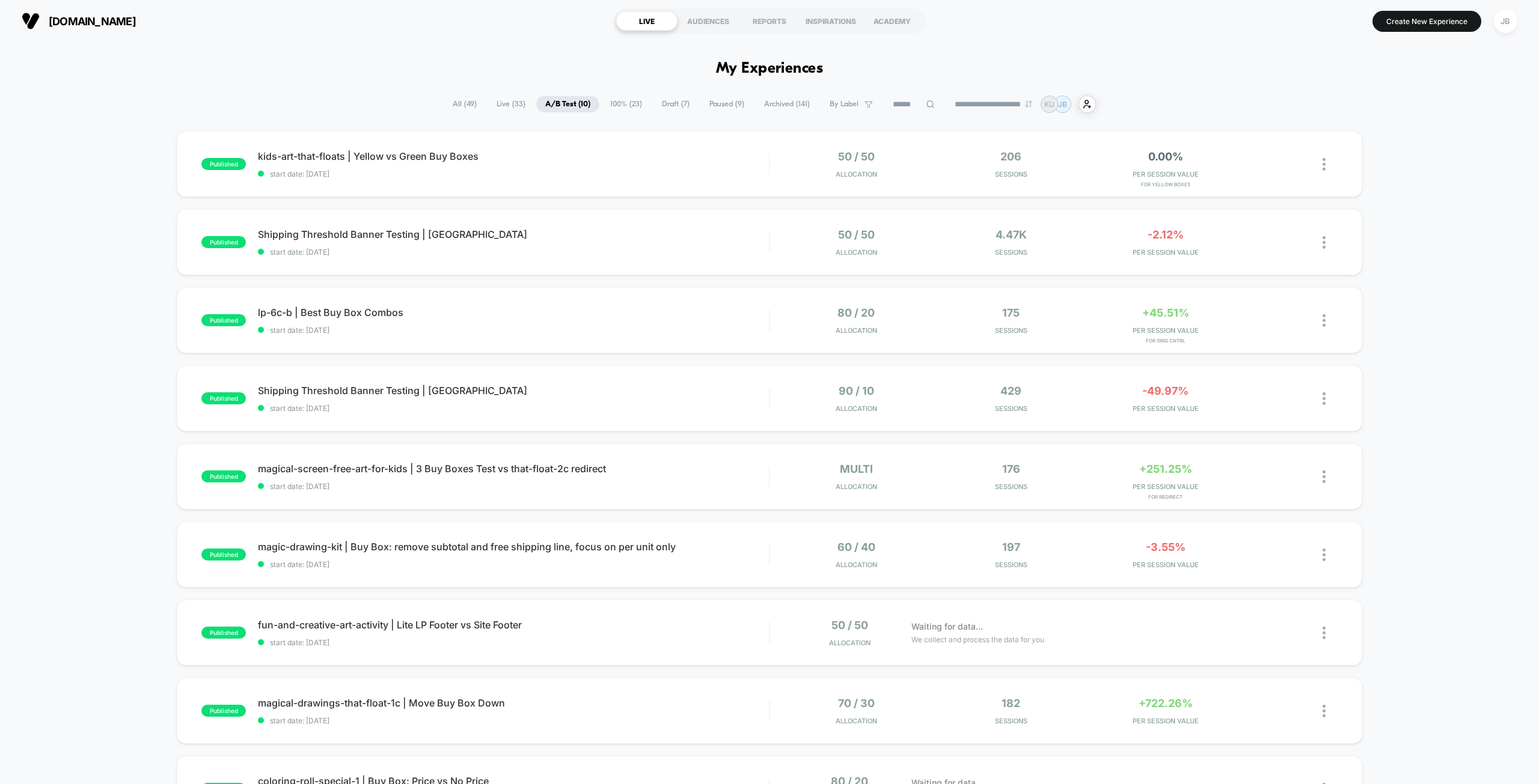
click at [1373, 95] on div "**********" at bounding box center [769, 104] width 1539 height 17
click at [1377, 157] on div "published kids-art-that-floats | Yellow vs Green Buy Boxes start date: [DATE] 5…" at bounding box center [769, 545] width 1539 height 829
